Goal: Task Accomplishment & Management: Complete application form

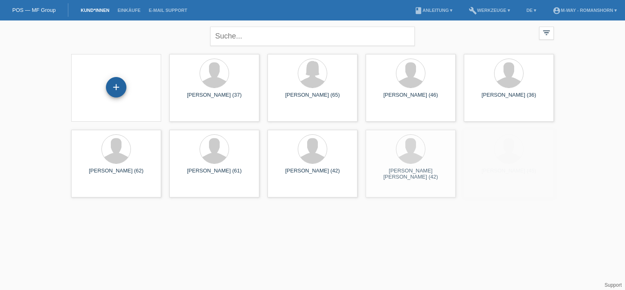
click at [117, 93] on div "+" at bounding box center [116, 87] width 20 height 14
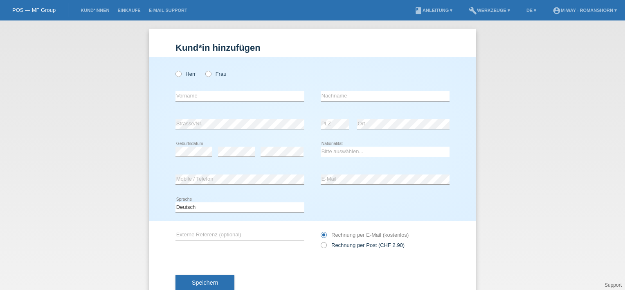
click at [172, 71] on div "Herr Frau error Vorname error" at bounding box center [312, 139] width 327 height 164
click at [174, 70] on icon at bounding box center [174, 70] width 0 height 0
click at [176, 75] on input "Herr" at bounding box center [178, 73] width 5 height 5
radio input "true"
click at [183, 96] on input "text" at bounding box center [240, 96] width 129 height 10
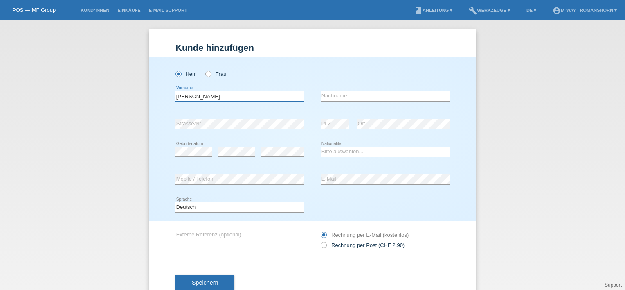
type input "[PERSON_NAME]"
type input "Le"
click at [331, 150] on select "Bitte auswählen... [GEOGRAPHIC_DATA] [GEOGRAPHIC_DATA] [GEOGRAPHIC_DATA] [GEOGR…" at bounding box center [385, 151] width 129 height 10
select select "VN"
click at [321, 146] on select "Bitte auswählen... [GEOGRAPHIC_DATA] [GEOGRAPHIC_DATA] [GEOGRAPHIC_DATA] [GEOGR…" at bounding box center [385, 151] width 129 height 10
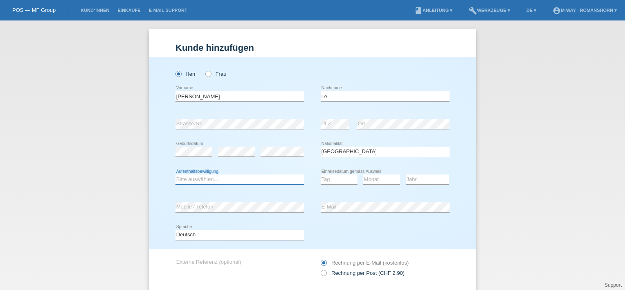
click at [205, 176] on select "Bitte auswählen... C B B - Flüchtlingsstatus Andere" at bounding box center [240, 179] width 129 height 10
select select "C"
click at [176, 174] on select "Bitte auswählen... C B B - Flüchtlingsstatus Andere" at bounding box center [240, 179] width 129 height 10
click at [334, 182] on select "Tag 01 02 03 04 05 06 07 08 09 10 11" at bounding box center [339, 179] width 37 height 10
select select "03"
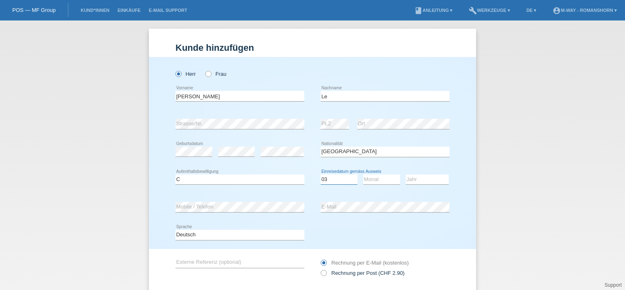
click at [321, 174] on select "Tag 01 02 03 04 05 06 07 08 09 10 11" at bounding box center [339, 179] width 37 height 10
click at [378, 179] on select "Monat 01 02 03 04 05 06 07 08 09 10 11" at bounding box center [381, 179] width 37 height 10
select select "02"
click at [363, 174] on select "Monat 01 02 03 04 05 06 07 08 09 10 11" at bounding box center [381, 179] width 37 height 10
click at [413, 178] on select "Jahr 2025 2024 2023 2022 2021 2020 2019 2018 2017 2016 2015 2014 2013 2012 2011…" at bounding box center [427, 179] width 43 height 10
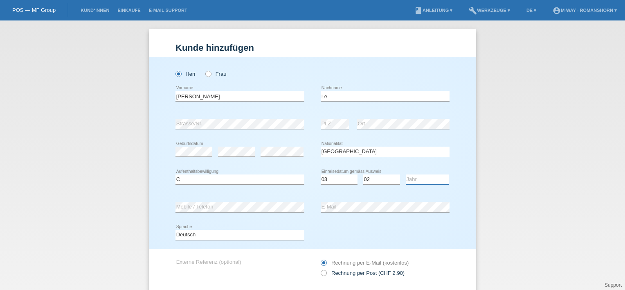
select select "1993"
click at [406, 174] on select "Jahr 2025 2024 2023 2022 2021 2020 2019 2018 2017 2016 2015 2014 2013 2012 2011…" at bounding box center [427, 179] width 43 height 10
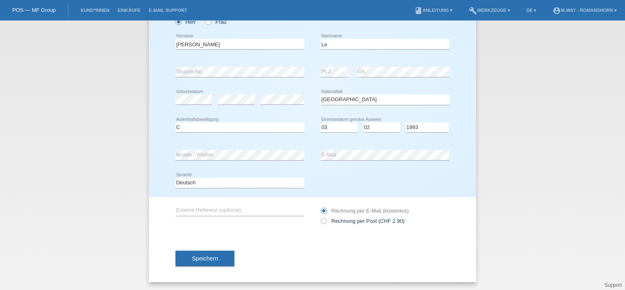
click at [309, 78] on div "error Strasse/Nr. error PLZ error Ort" at bounding box center [313, 72] width 274 height 28
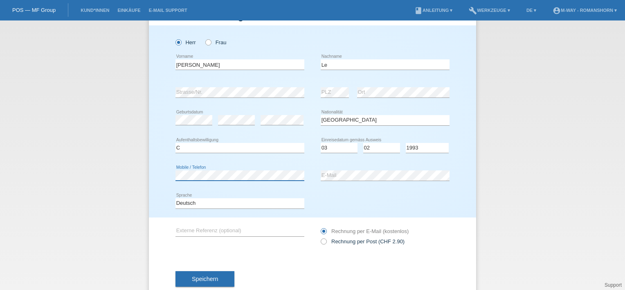
scroll to position [31, 0]
click at [311, 198] on div "Deutsch Français Italiano English error Sprache" at bounding box center [313, 204] width 274 height 28
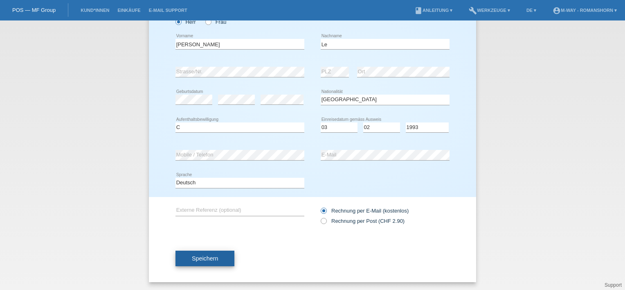
click at [212, 253] on button "Speichern" at bounding box center [205, 258] width 59 height 16
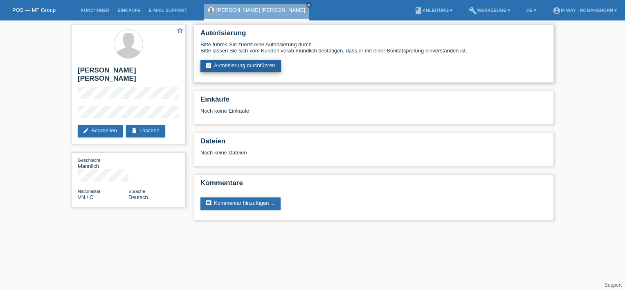
click at [225, 69] on link "assignment_turned_in Autorisierung durchführen" at bounding box center [241, 66] width 81 height 12
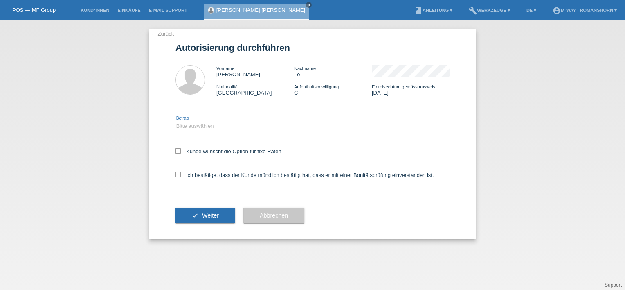
click at [189, 128] on select "Bitte auswählen CHF 1.00 - CHF 499.00 CHF 500.00 - CHF 1'999.00 CHF 2'000.00 - …" at bounding box center [240, 126] width 129 height 10
select select "3"
click at [176, 121] on select "Bitte auswählen CHF 1.00 - CHF 499.00 CHF 500.00 - CHF 1'999.00 CHF 2'000.00 - …" at bounding box center [240, 126] width 129 height 10
click at [176, 147] on div "Kunde wünscht die Option für fixe Raten" at bounding box center [313, 152] width 274 height 24
click at [176, 151] on icon at bounding box center [178, 150] width 5 height 5
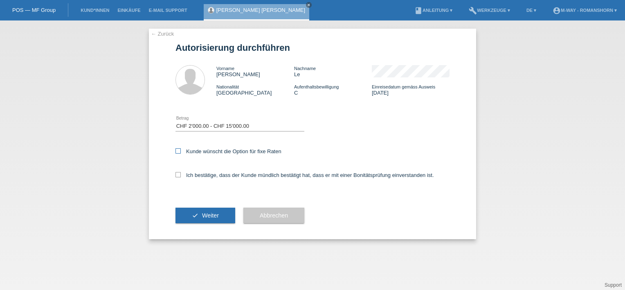
click at [176, 151] on input "Kunde wünscht die Option für fixe Raten" at bounding box center [178, 150] width 5 height 5
checkbox input "true"
click at [177, 174] on icon at bounding box center [178, 174] width 5 height 5
click at [177, 174] on input "Ich bestätige, dass der Kunde mündlich bestätigt hat, dass er mit einer Bonität…" at bounding box center [178, 174] width 5 height 5
checkbox input "true"
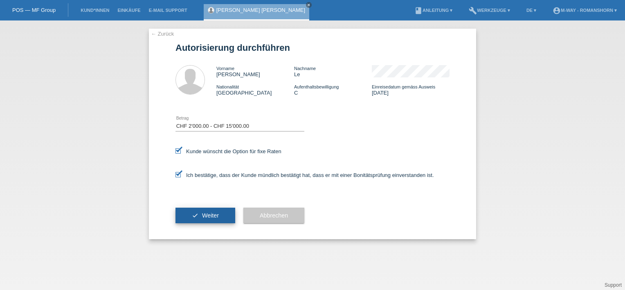
click at [194, 210] on button "check Weiter" at bounding box center [206, 215] width 60 height 16
